Goal: Information Seeking & Learning: Learn about a topic

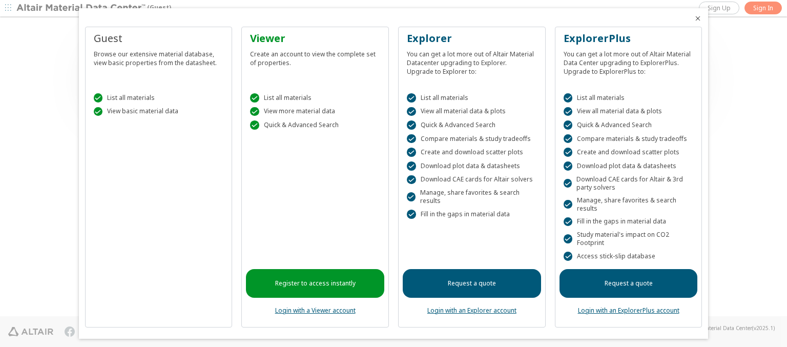
click at [694, 18] on icon "Close" at bounding box center [698, 18] width 8 height 8
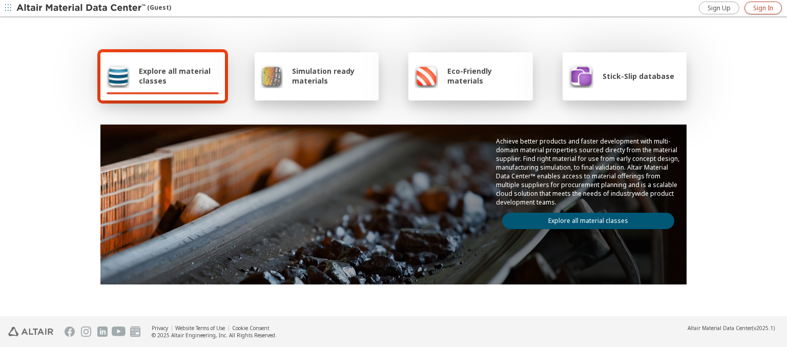
click at [763, 8] on span "Sign In" at bounding box center [763, 8] width 20 height 8
click at [81, 8] on img at bounding box center [81, 8] width 131 height 10
click at [175, 76] on span "Explore all material classes" at bounding box center [179, 75] width 80 height 19
click at [584, 218] on link "Explore all material classes" at bounding box center [588, 221] width 172 height 16
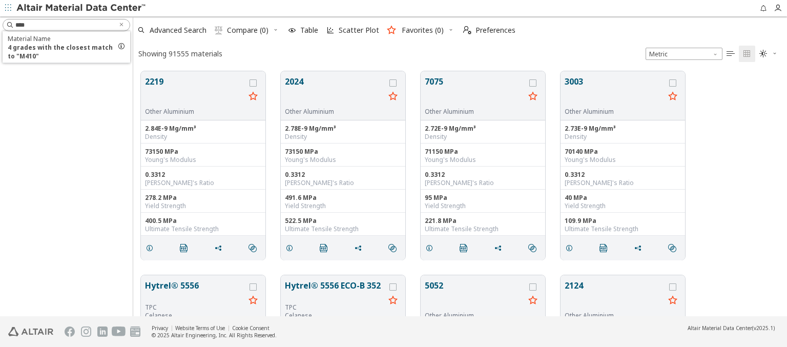
scroll to position [245, 646]
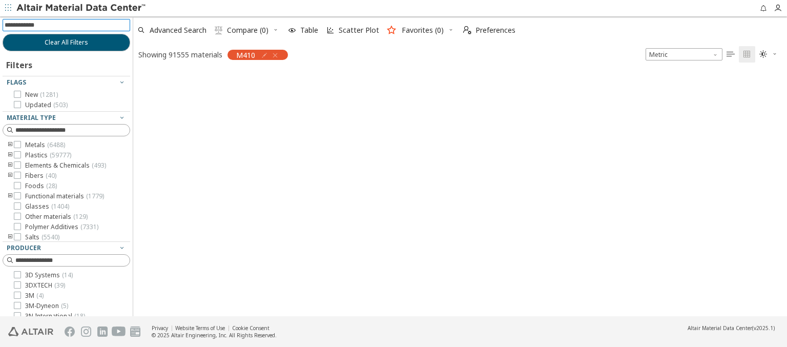
scroll to position [243, 646]
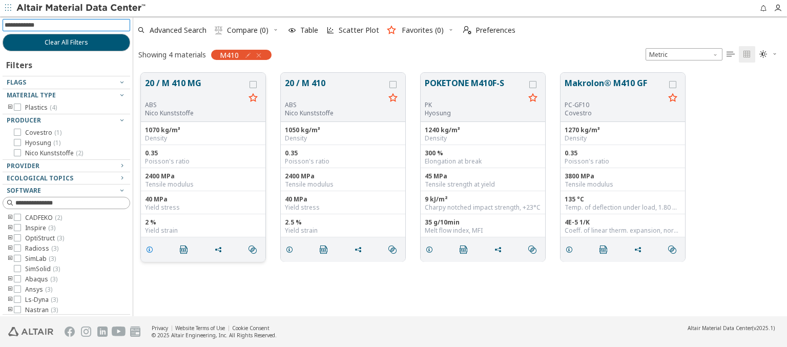
click at [151, 248] on icon "grid" at bounding box center [149, 249] width 8 height 8
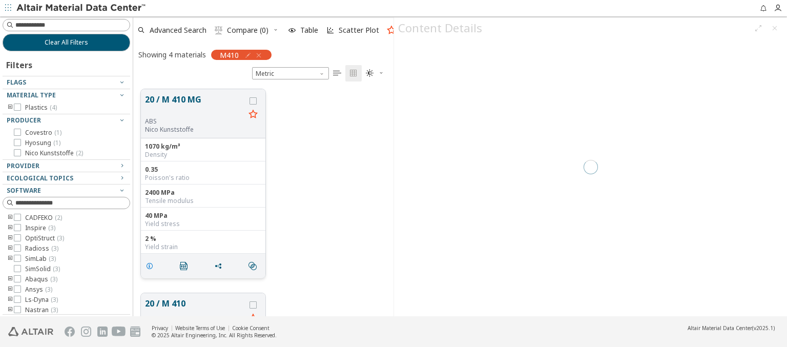
scroll to position [227, 252]
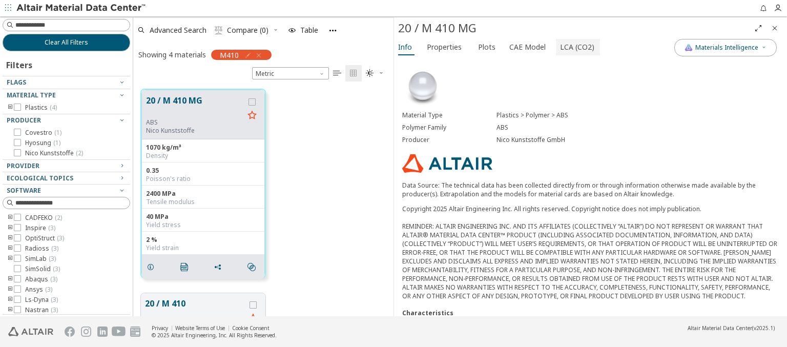
click at [571, 47] on span "LCA (CO2)" at bounding box center [577, 47] width 34 height 16
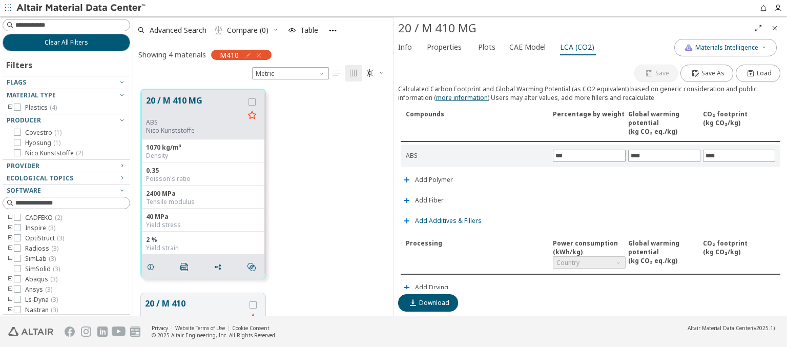
click at [447, 219] on span "Add Additives & Fillers" at bounding box center [448, 221] width 67 height 6
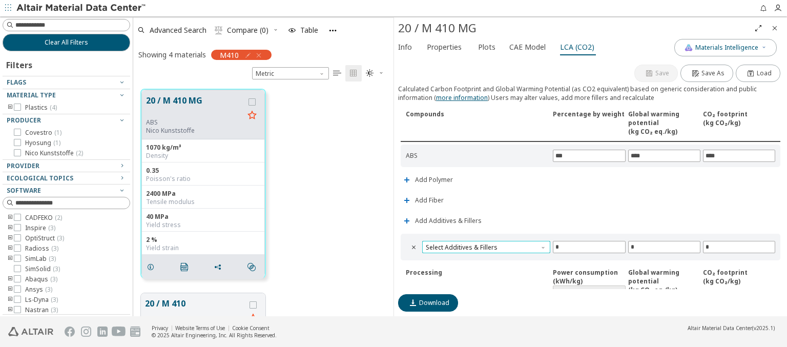
click at [485, 245] on span "Select Additives & Fillers" at bounding box center [486, 247] width 128 height 12
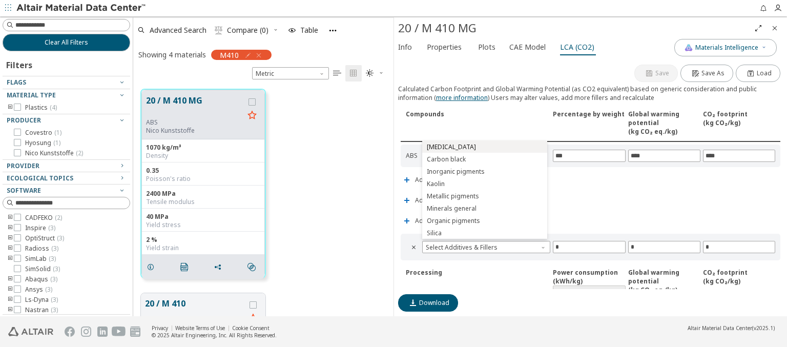
click at [484, 147] on span "Calcium carbonate" at bounding box center [484, 146] width 117 height 7
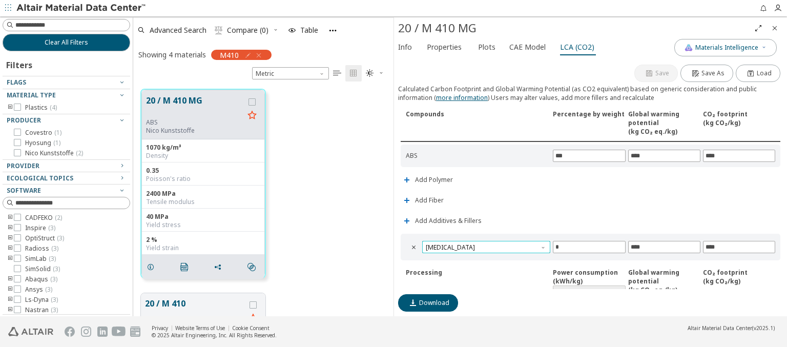
click at [485, 245] on span "Calcium carbonate" at bounding box center [486, 247] width 128 height 12
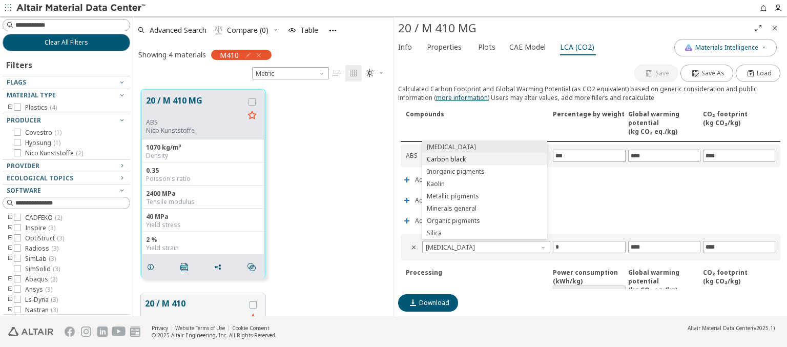
click at [484, 159] on span "Carbon black" at bounding box center [484, 159] width 117 height 7
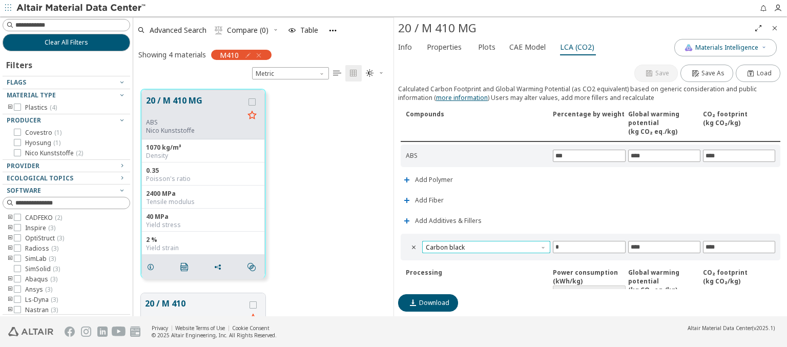
click at [485, 245] on span "Carbon black" at bounding box center [486, 247] width 128 height 12
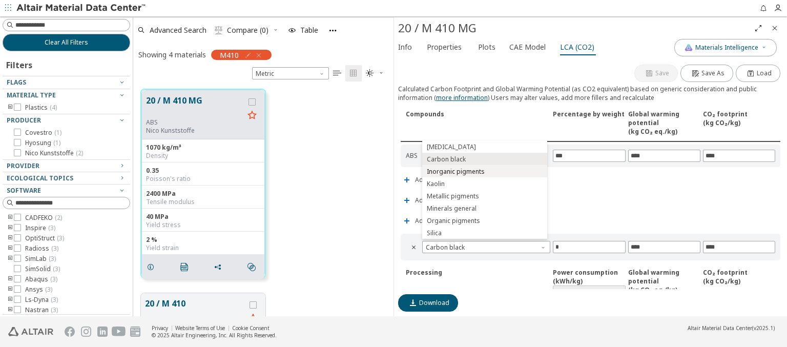
click at [484, 171] on span "Inorganic pigments" at bounding box center [484, 171] width 117 height 7
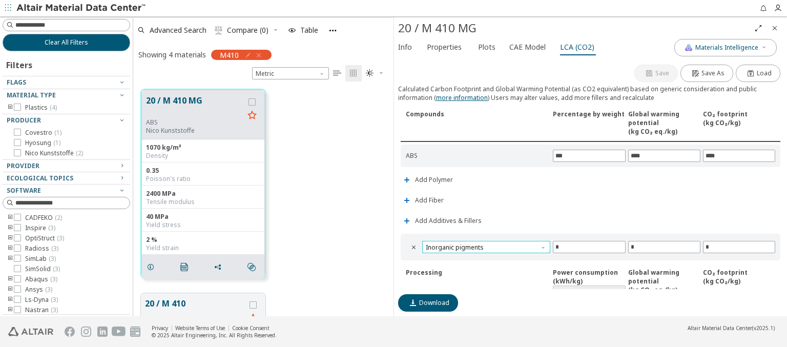
click at [485, 245] on span "Inorganic pigments" at bounding box center [486, 247] width 128 height 12
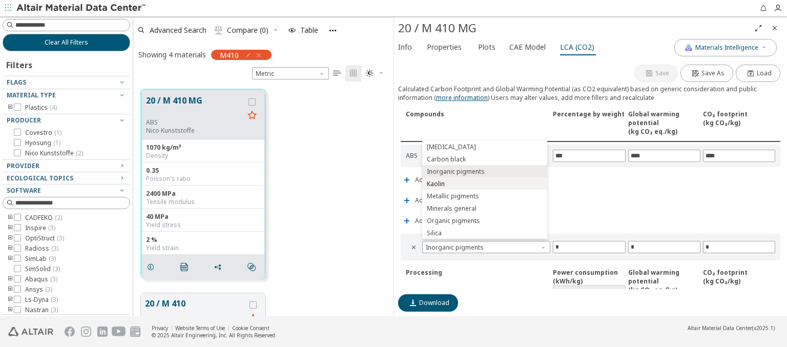
click at [484, 183] on span "Kaolin" at bounding box center [484, 183] width 117 height 7
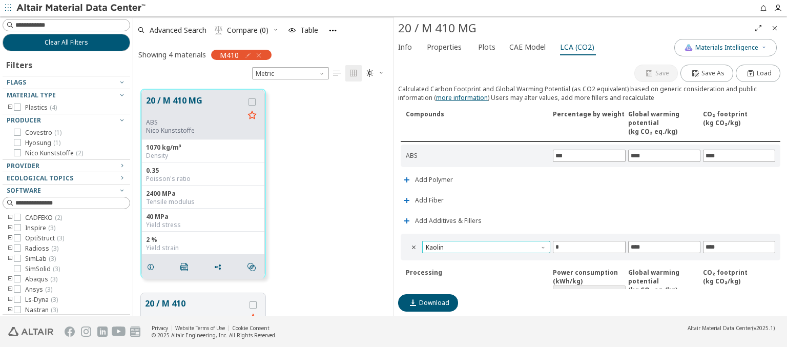
click at [485, 245] on span "Kaolin" at bounding box center [486, 247] width 128 height 12
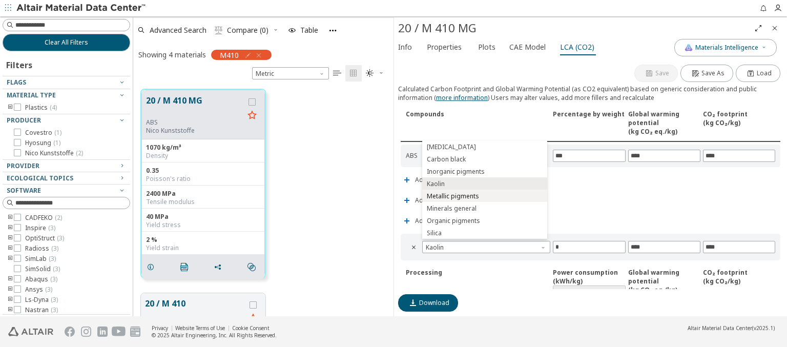
click at [484, 196] on span "Metallic pigments" at bounding box center [484, 196] width 117 height 7
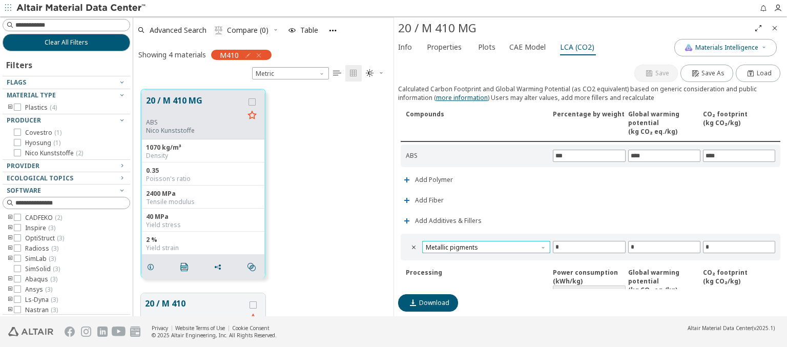
click at [485, 245] on span "Metallic pigments" at bounding box center [486, 247] width 128 height 12
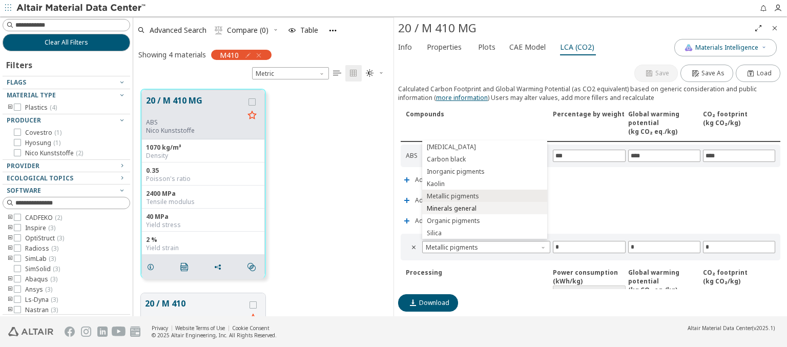
click at [484, 208] on span "Minerals general" at bounding box center [484, 208] width 117 height 7
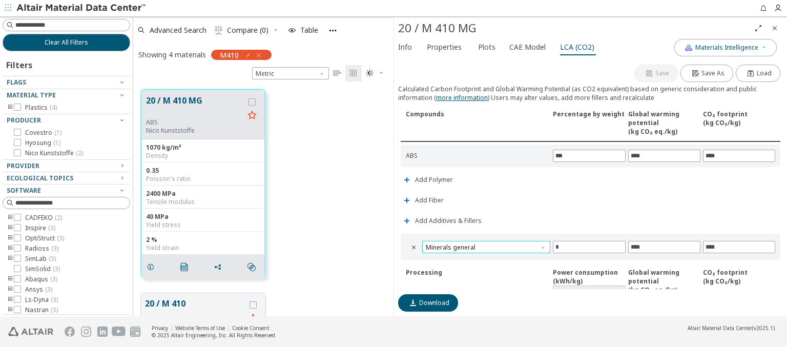
click at [485, 245] on span "Minerals general" at bounding box center [486, 247] width 128 height 12
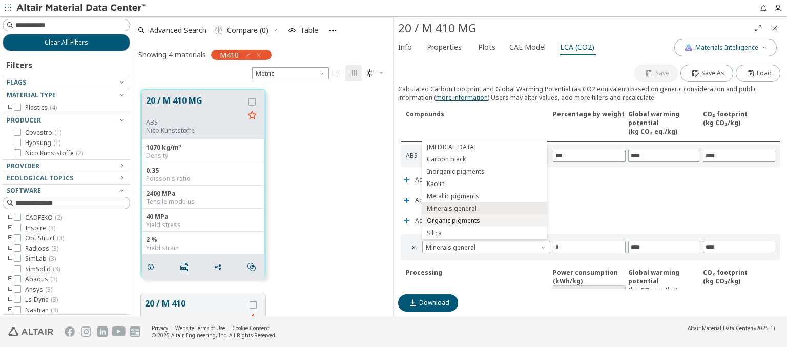
click at [484, 220] on span "Organic pigments" at bounding box center [484, 220] width 117 height 7
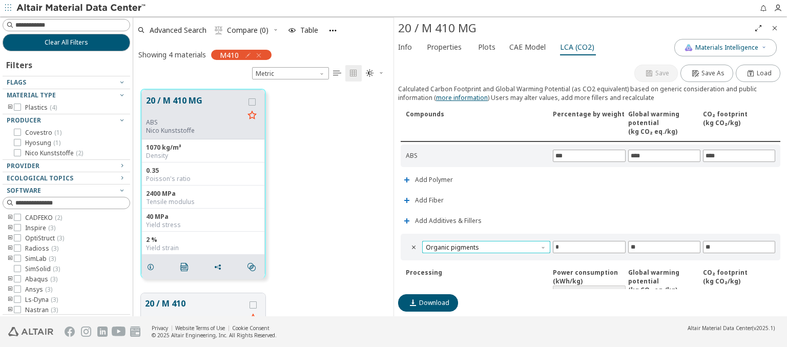
click at [485, 245] on span "Organic pigments" at bounding box center [486, 247] width 128 height 12
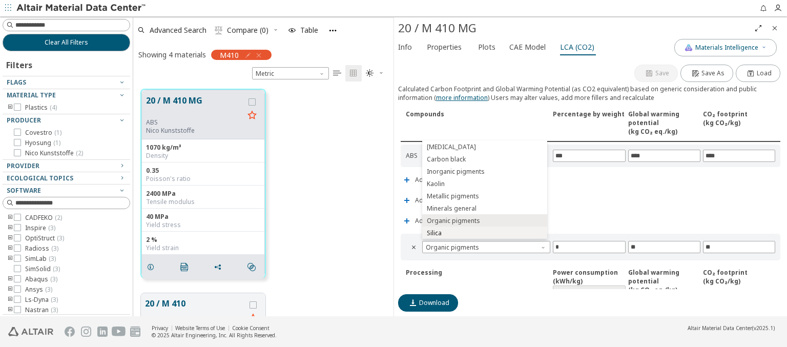
click at [484, 233] on span "Silica" at bounding box center [484, 233] width 117 height 7
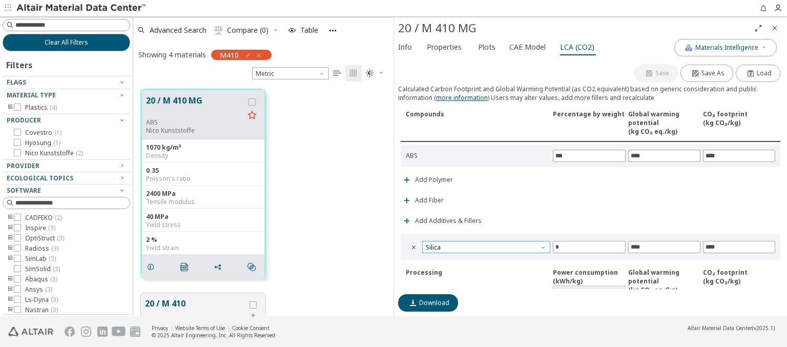
click at [485, 245] on span "Silica" at bounding box center [486, 247] width 128 height 12
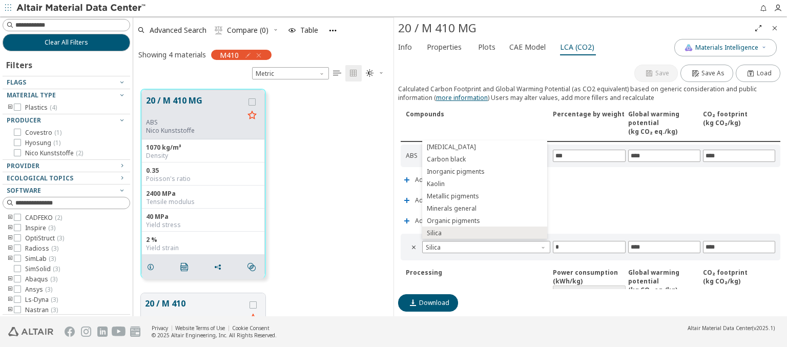
click at [775, 28] on icon "Close" at bounding box center [775, 28] width 8 height 8
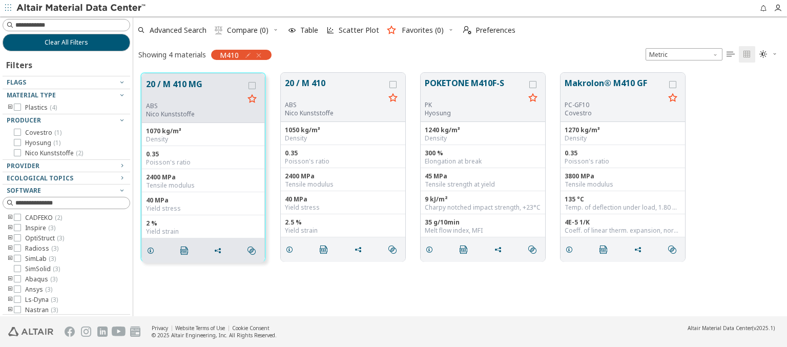
scroll to position [243, 646]
click at [63, 42] on span "Clear All Filters" at bounding box center [67, 42] width 44 height 8
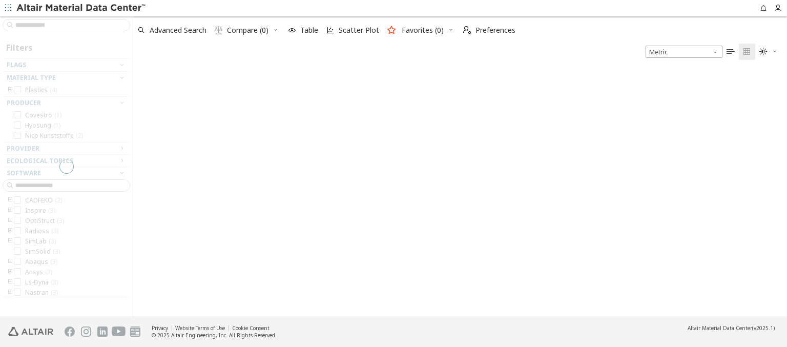
scroll to position [245, 646]
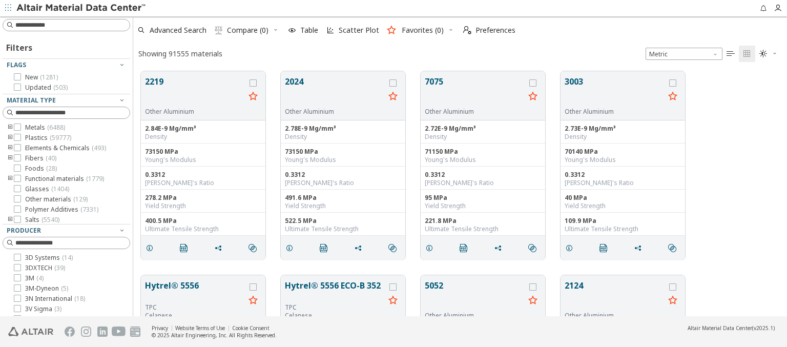
click at [81, 8] on img at bounding box center [81, 8] width 131 height 10
